Goal: Task Accomplishment & Management: Complete application form

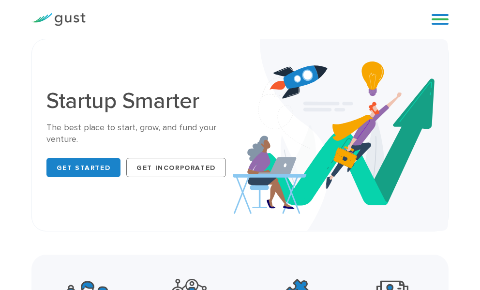
click at [438, 19] on link at bounding box center [439, 19] width 17 height 15
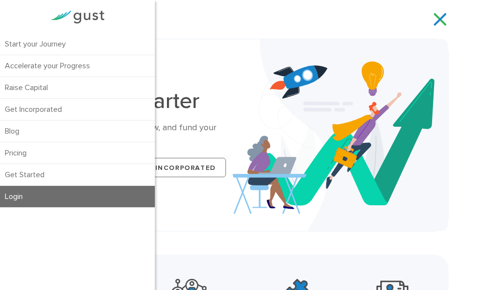
click at [58, 200] on link "Login" at bounding box center [77, 196] width 155 height 21
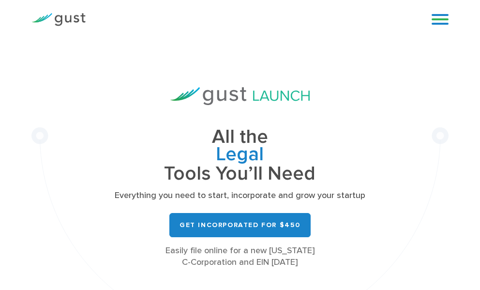
click at [442, 19] on link at bounding box center [439, 19] width 17 height 15
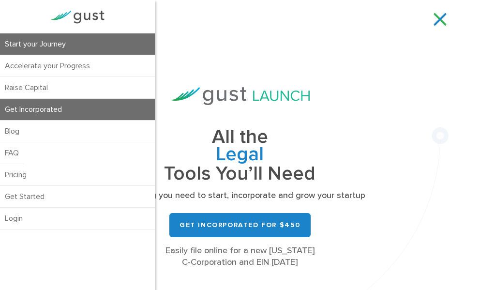
click at [78, 45] on link "Start your Journey" at bounding box center [77, 43] width 155 height 21
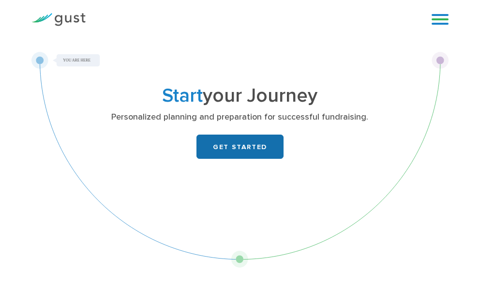
click at [230, 145] on link "GET STARTED" at bounding box center [239, 146] width 87 height 24
